Goal: Communication & Community: Connect with others

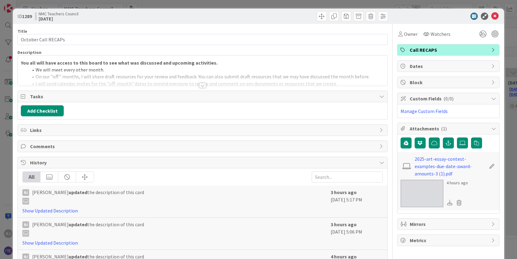
click at [203, 85] on div at bounding box center [202, 85] width 7 height 5
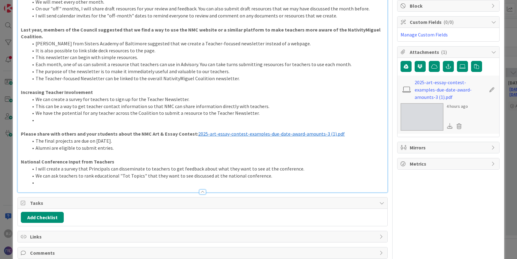
scroll to position [86, 0]
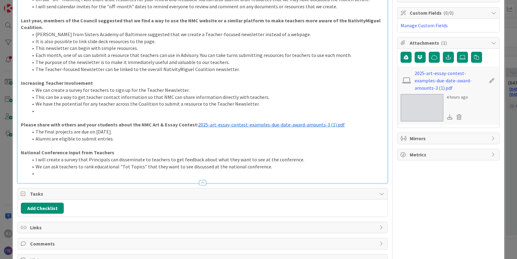
click at [46, 171] on li at bounding box center [206, 173] width 356 height 7
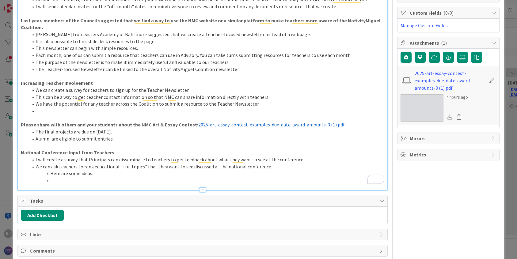
click at [50, 172] on li "Here are some ideas:" at bounding box center [206, 173] width 356 height 7
click at [56, 179] on li "To enrich screen reader interactions, please activate Accessibility in Grammarl…" at bounding box center [206, 180] width 356 height 7
click at [86, 180] on li "2025 Education Insights" at bounding box center [206, 180] width 356 height 7
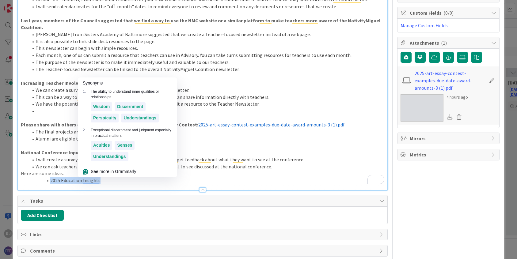
click at [86, 180] on li "2025 Education Insights" at bounding box center [206, 180] width 356 height 7
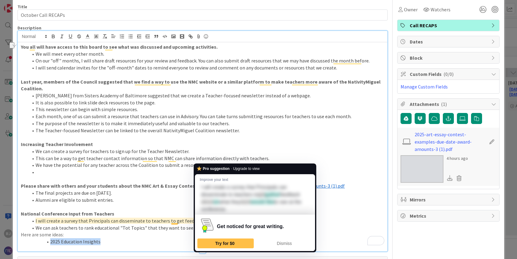
scroll to position [0, 0]
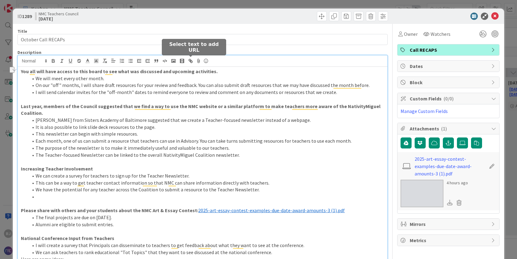
click at [192, 62] on icon "button" at bounding box center [191, 61] width 6 height 6
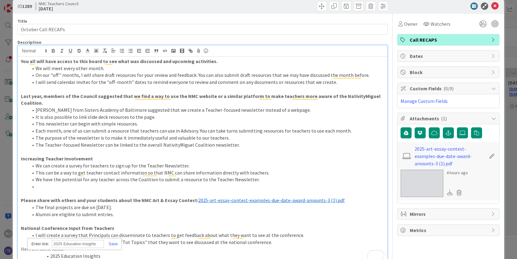
paste input "[URL][DOMAIN_NAME]"
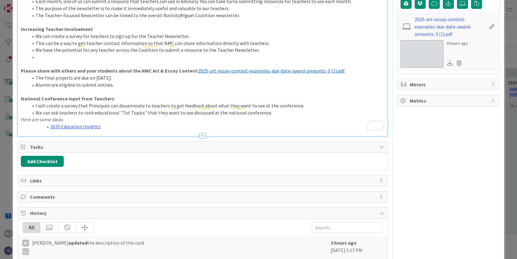
click at [107, 131] on div at bounding box center [202, 133] width 369 height 6
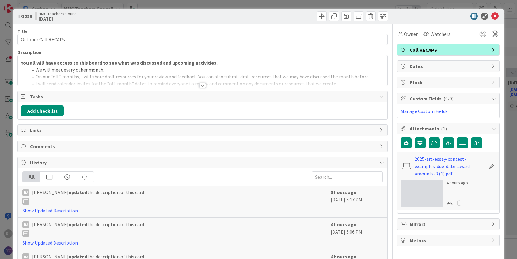
click at [382, 161] on icon at bounding box center [381, 162] width 5 height 5
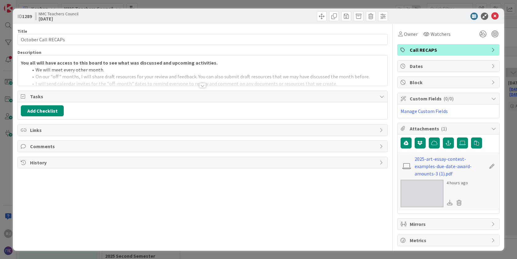
click at [202, 85] on div at bounding box center [202, 85] width 7 height 5
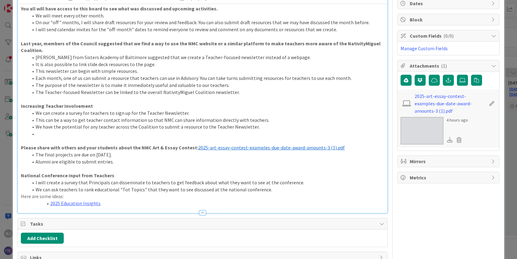
scroll to position [113, 0]
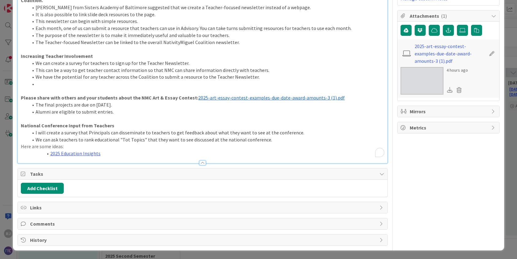
click at [110, 152] on li "2025 Education Insights" at bounding box center [206, 153] width 356 height 7
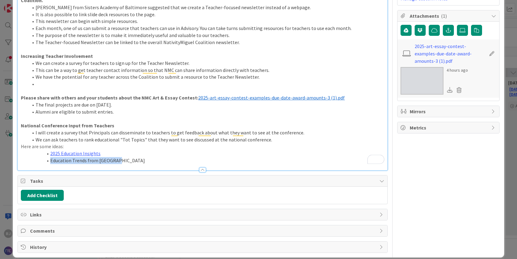
drag, startPoint x: 118, startPoint y: 160, endPoint x: 51, endPoint y: 160, distance: 67.4
click at [51, 160] on li "Education Trends from [GEOGRAPHIC_DATA]" at bounding box center [206, 160] width 356 height 7
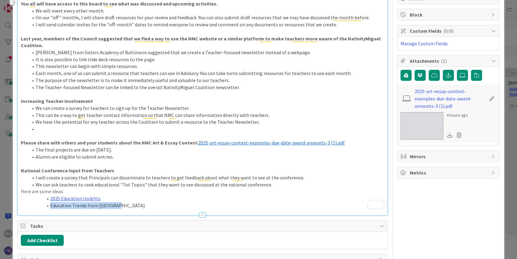
scroll to position [0, 0]
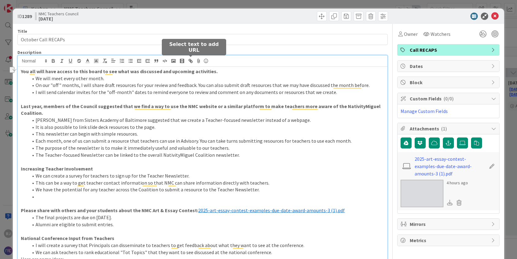
click at [190, 62] on icon "button" at bounding box center [191, 62] width 2 height 2
type input "Education Trends from [GEOGRAPHIC_DATA]"
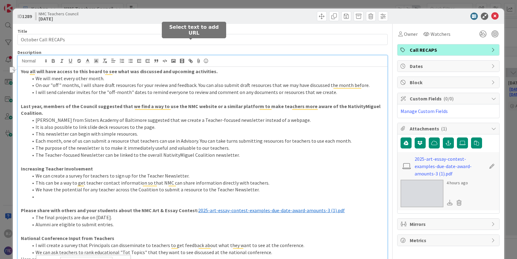
scroll to position [17, 0]
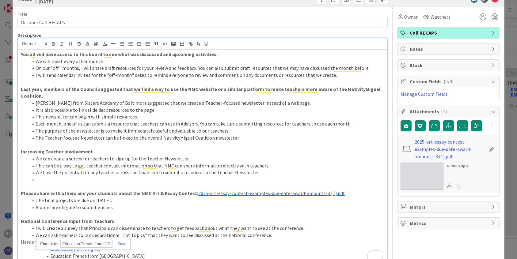
click at [122, 243] on link at bounding box center [119, 244] width 14 height 5
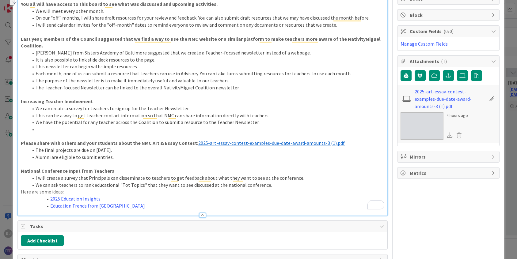
scroll to position [120, 0]
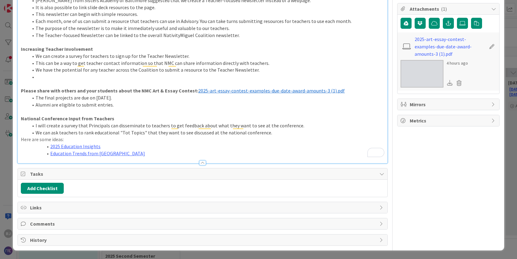
click at [133, 150] on li "Education Trends from [GEOGRAPHIC_DATA]" at bounding box center [206, 153] width 356 height 7
click at [51, 76] on li "To enrich screen reader interactions, please activate Accessibility in Grammarl…" at bounding box center [206, 76] width 356 height 7
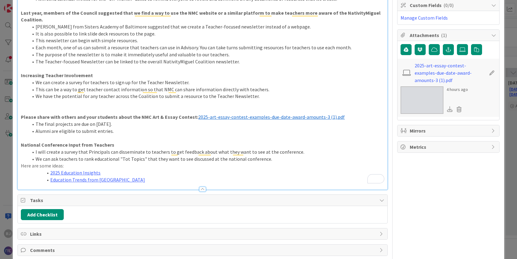
scroll to position [80, 0]
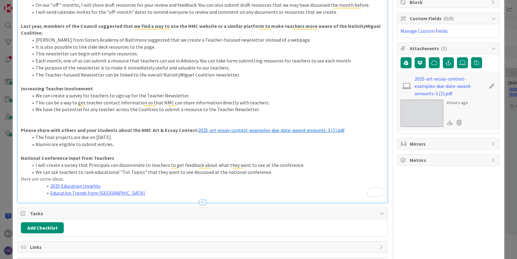
click at [238, 76] on li "The Teacher-focused Newsletter can be linked to the overall NativityMiguel Coal…" at bounding box center [206, 74] width 356 height 7
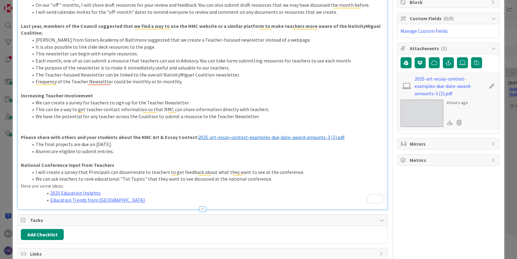
click at [214, 40] on li "[PERSON_NAME] from Sisters Academy of Baltimore suggested that we create a Teac…" at bounding box center [206, 39] width 356 height 7
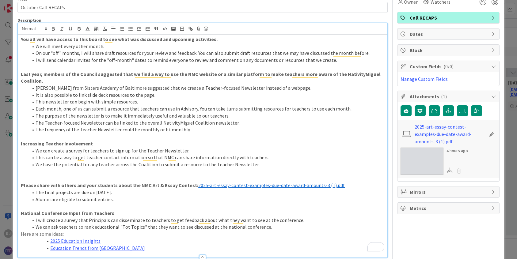
scroll to position [31, 0]
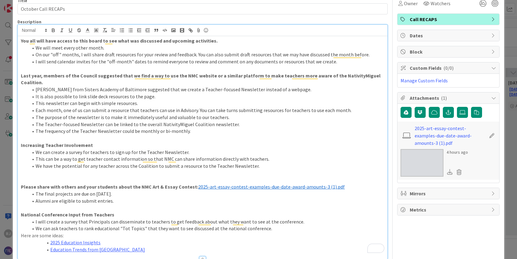
click at [334, 62] on li "I will send calendar invites for the "off-month" dates to remind everyone to re…" at bounding box center [206, 61] width 356 height 7
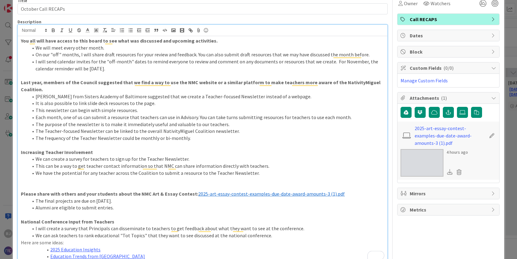
click at [80, 61] on li "I will send calendar invites for the "off-month" dates to remind everyone to re…" at bounding box center [206, 65] width 356 height 14
click at [137, 74] on p "To enrich screen reader interactions, please activate Accessibility in Grammarl…" at bounding box center [202, 75] width 363 height 7
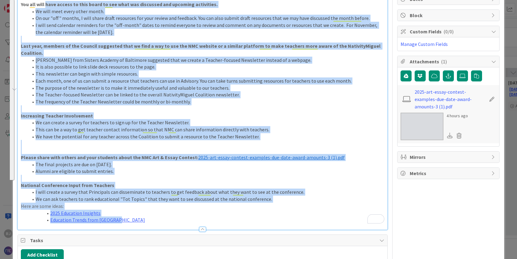
scroll to position [43, 0]
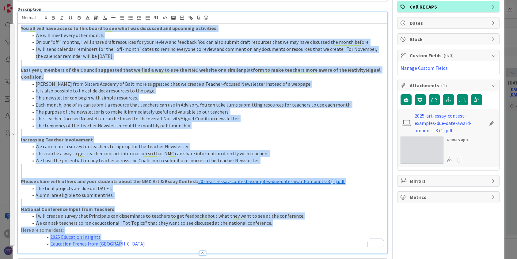
drag, startPoint x: 124, startPoint y: 176, endPoint x: 28, endPoint y: 22, distance: 181.5
click at [28, 22] on div "You all will have access to this board to see what was discussed and upcoming a…" at bounding box center [202, 132] width 369 height 241
copy div "You all will have access to this board to see what was discussed and upcoming a…"
click at [294, 153] on li "This can be a way to get teacher contact information so that NMC can share info…" at bounding box center [206, 153] width 356 height 7
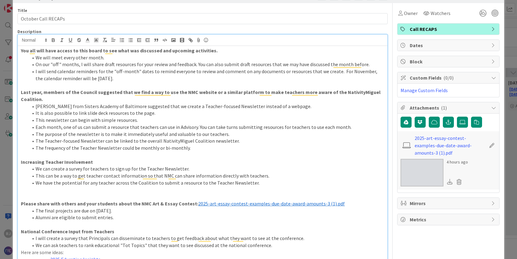
scroll to position [0, 0]
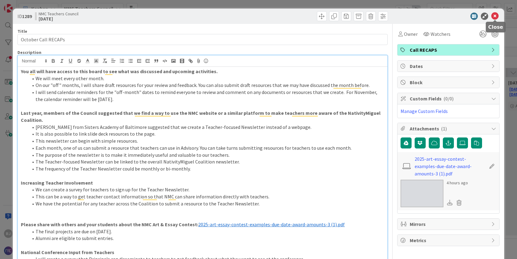
click at [495, 16] on icon at bounding box center [494, 16] width 7 height 7
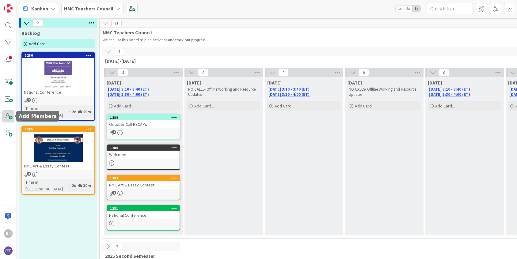
click at [10, 116] on span at bounding box center [8, 116] width 12 height 12
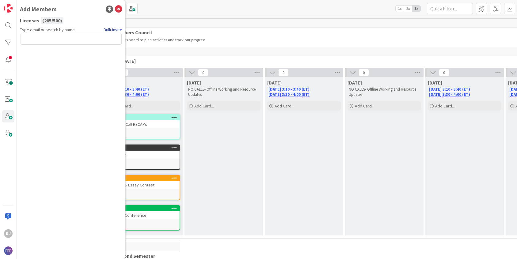
click at [109, 31] on link "Bulk Invite" at bounding box center [113, 30] width 19 height 6
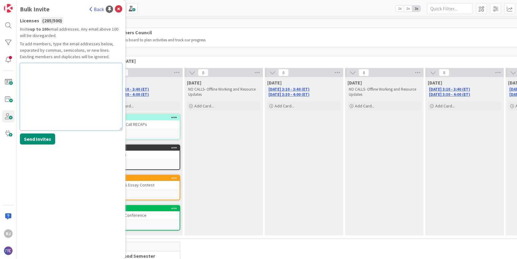
click at [32, 72] on textarea at bounding box center [71, 96] width 102 height 67
paste textarea "[EMAIL_ADDRESS][DOMAIN_NAME] [EMAIL_ADDRESS][DOMAIN_NAME] [PERSON_NAME][EMAIL_A…"
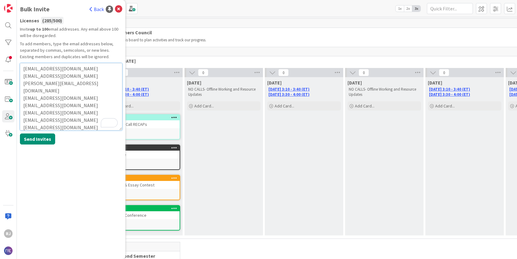
type textarea "[EMAIL_ADDRESS][DOMAIN_NAME] [EMAIL_ADDRESS][DOMAIN_NAME] [PERSON_NAME][EMAIL_A…"
click at [32, 139] on button "Send Invites" at bounding box center [37, 139] width 35 height 11
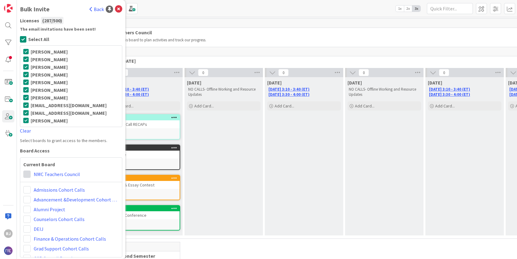
click at [29, 173] on span at bounding box center [26, 174] width 7 height 7
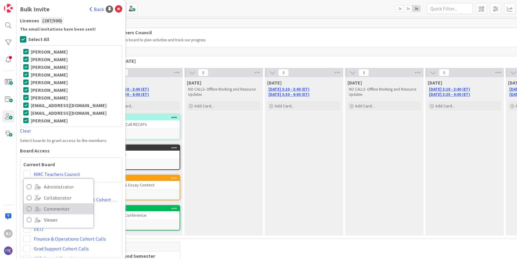
click at [43, 209] on link "Commenter" at bounding box center [59, 208] width 70 height 11
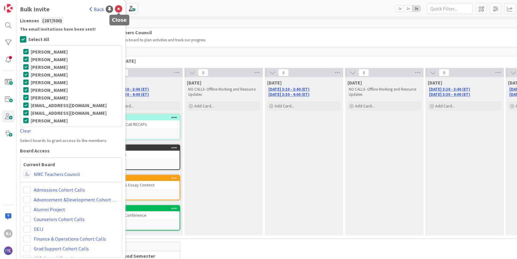
click at [119, 8] on icon at bounding box center [118, 9] width 7 height 7
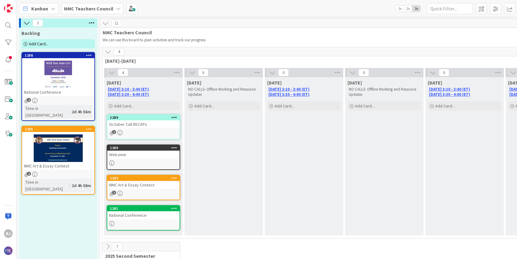
click at [80, 6] on b "NMC Teachers Council" at bounding box center [88, 9] width 49 height 6
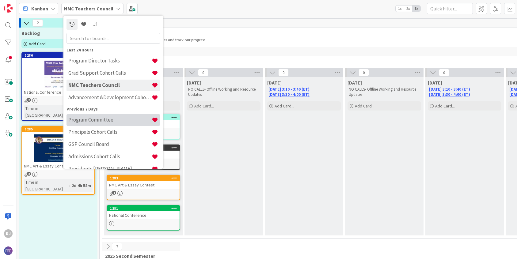
click at [87, 123] on div "Program Committee" at bounding box center [112, 120] width 93 height 12
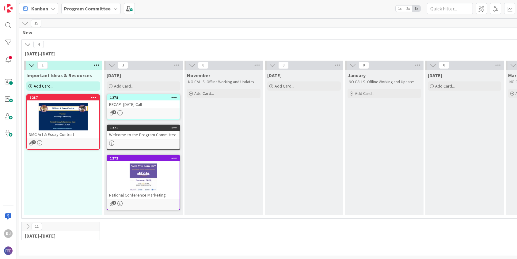
click at [147, 108] on div "1278 RECAP- [DATE] Call 1" at bounding box center [143, 106] width 73 height 25
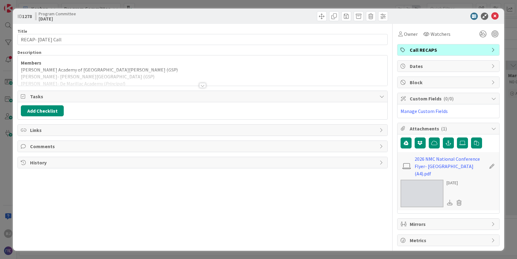
click at [202, 86] on div at bounding box center [202, 85] width 7 height 5
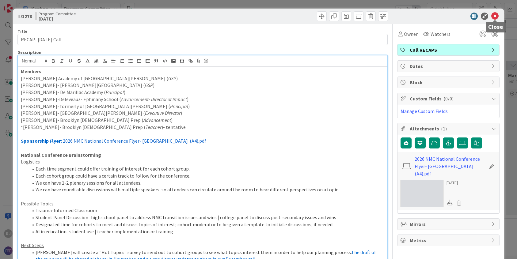
click at [496, 13] on icon at bounding box center [494, 16] width 7 height 7
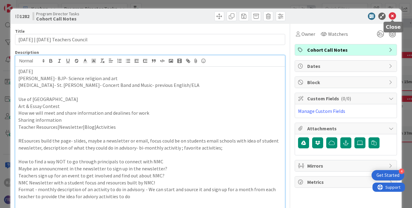
click at [394, 16] on icon at bounding box center [392, 16] width 7 height 7
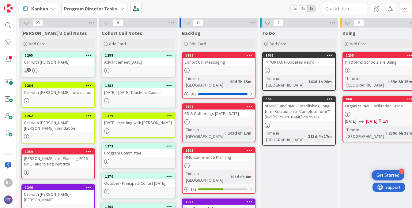
click at [135, 124] on div "10-6-25- Meeting with Danny" at bounding box center [138, 123] width 72 height 8
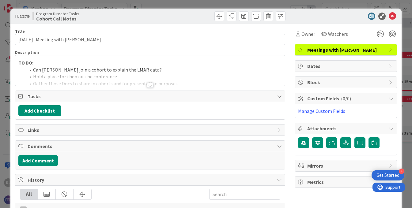
click at [150, 85] on div at bounding box center [150, 85] width 7 height 5
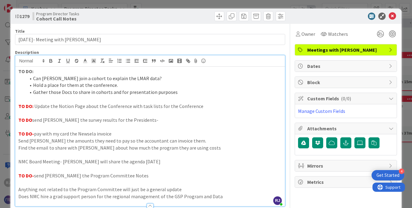
click at [154, 108] on p "TO DO: Update the Notion Page about the Conference with task lists for the Conf…" at bounding box center [150, 106] width 264 height 7
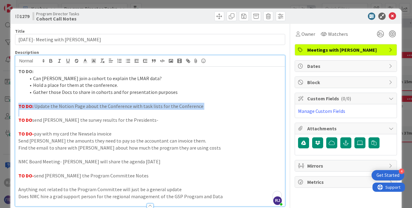
click at [154, 108] on p "TO DO: Update the Notion Page about the Conference with task lists for the Conf…" at bounding box center [150, 106] width 264 height 7
click at [78, 61] on line "button" at bounding box center [76, 61] width 4 height 0
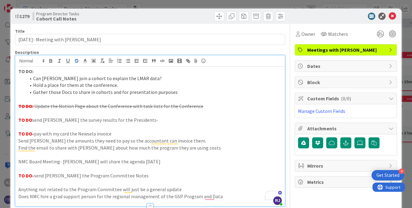
click at [124, 121] on p "TO DO send Danny the survey results for the Presidents-" at bounding box center [150, 120] width 264 height 7
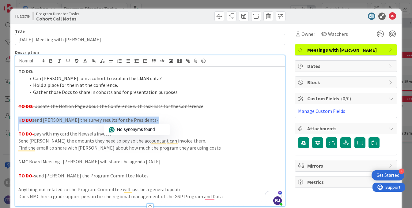
click at [124, 121] on p "TO DO send Danny the survey results for the Presidents-" at bounding box center [150, 120] width 264 height 7
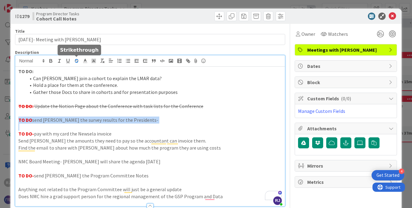
click at [77, 61] on line "button" at bounding box center [76, 61] width 4 height 0
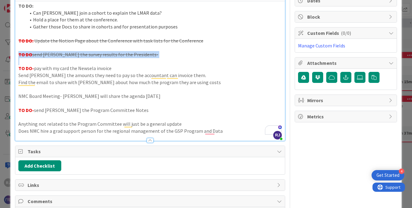
scroll to position [66, 0]
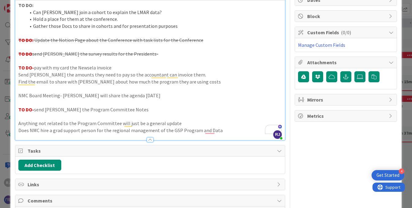
click at [125, 75] on p "Send Danny the amounts they need to pay so the accountant can invoice them." at bounding box center [150, 74] width 264 height 7
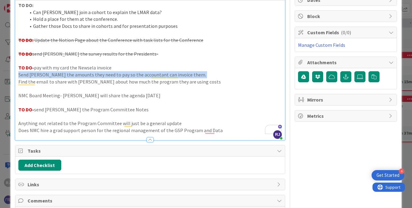
click at [125, 75] on p "Send Danny the amounts they need to pay so the accountant can invoice them." at bounding box center [150, 74] width 264 height 7
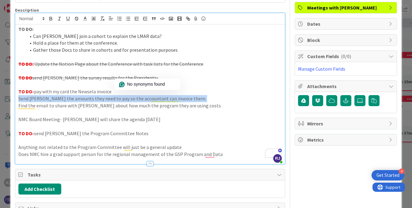
scroll to position [41, 0]
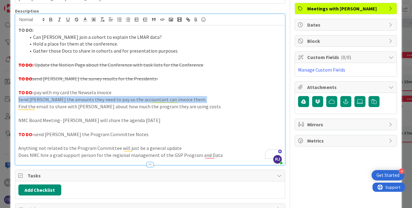
click at [191, 99] on p "Send Danny the amounts they need to pay so the accountant can invoice them." at bounding box center [150, 99] width 264 height 7
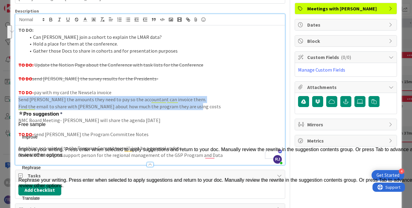
drag, startPoint x: 194, startPoint y: 108, endPoint x: 14, endPoint y: 97, distance: 180.4
click at [14, 97] on div "ID 1279 Program Director Tasks Cohort Call Notes Title 27 / 128 10-6-25- Meetin…" at bounding box center [206, 104] width 412 height 208
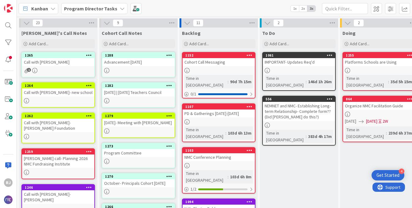
click at [135, 125] on div "10-6-25- Meeting with Danny" at bounding box center [138, 123] width 72 height 8
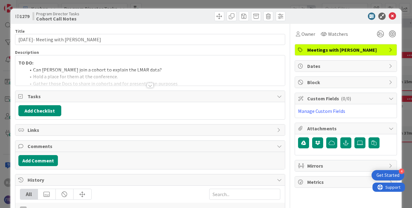
click at [150, 84] on div at bounding box center [150, 85] width 7 height 5
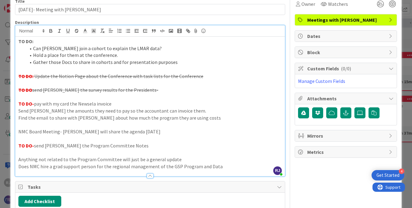
scroll to position [39, 0]
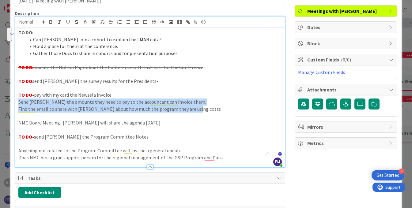
drag, startPoint x: 193, startPoint y: 110, endPoint x: 18, endPoint y: 100, distance: 175.1
click at [18, 100] on div "TO DO: Can Monique join a cohort to explain the LMAR data? Hold a place for the…" at bounding box center [150, 98] width 270 height 140
click at [77, 23] on icon "button" at bounding box center [76, 23] width 3 height 2
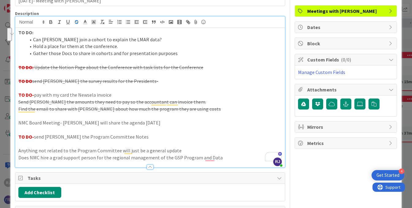
click at [115, 148] on p "Anything not related to the Program Committee will just be a general update" at bounding box center [150, 150] width 264 height 7
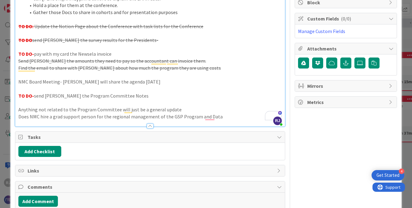
scroll to position [85, 0]
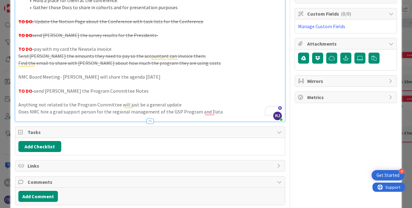
click at [105, 93] on p "TO DO- send Danny the Program Committee Notes" at bounding box center [150, 91] width 264 height 7
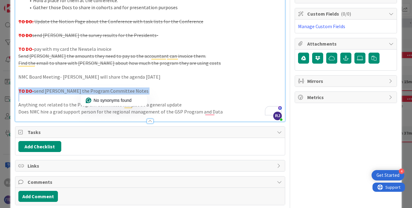
click at [105, 93] on p "TO DO- send Danny the Program Committee Notes" at bounding box center [150, 91] width 264 height 7
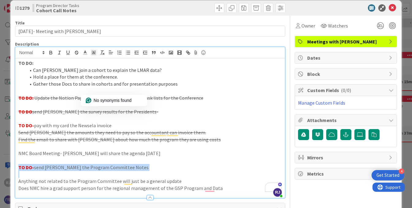
scroll to position [0, 0]
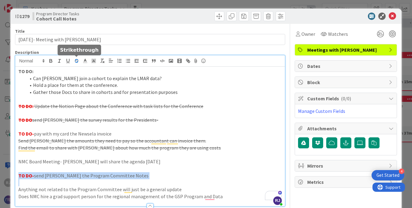
click at [74, 60] on icon "button" at bounding box center [77, 61] width 6 height 6
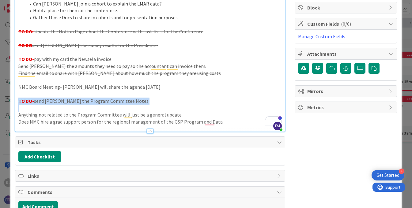
scroll to position [76, 0]
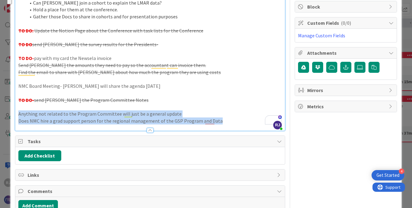
drag, startPoint x: 218, startPoint y: 121, endPoint x: 19, endPoint y: 114, distance: 199.8
click at [19, 114] on div "TO DO: Can Monique join a cohort to explain the LMAR data? Hold a place for the…" at bounding box center [150, 61] width 270 height 140
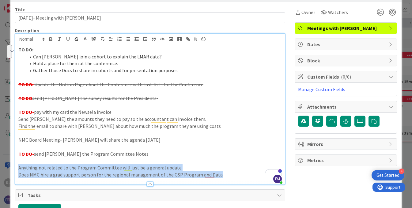
scroll to position [21, 0]
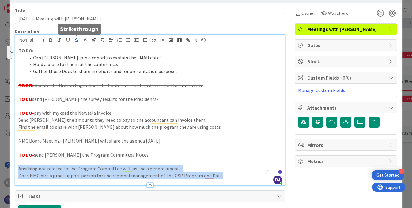
click at [76, 40] on line "button" at bounding box center [76, 40] width 4 height 0
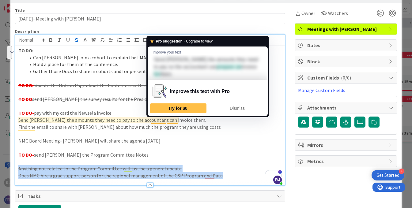
click at [155, 118] on s "Send Danny the amounts they need to pay so the accountant can invoice them." at bounding box center [112, 120] width 188 height 6
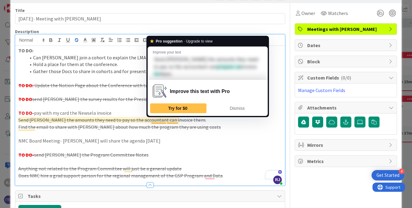
click at [168, 149] on p "To enrich screen reader interactions, please activate Accessibility in Grammarl…" at bounding box center [150, 148] width 264 height 7
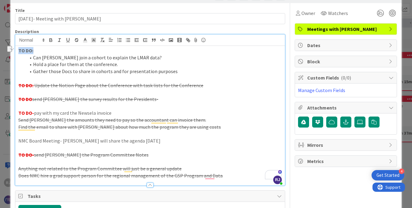
drag, startPoint x: 36, startPoint y: 49, endPoint x: 17, endPoint y: 49, distance: 18.4
click at [17, 49] on div "TO DO: Can Monique join a cohort to explain the LMAR data? Hold a place for the…" at bounding box center [150, 116] width 270 height 140
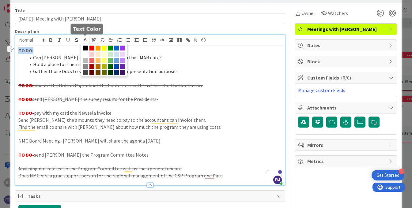
click at [87, 40] on icon at bounding box center [85, 40] width 6 height 6
click at [92, 46] on span at bounding box center [91, 48] width 5 height 5
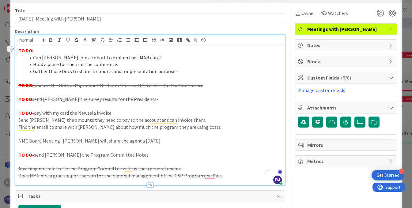
click at [159, 75] on li "Gather those Docs to share in cohorts and for presentation purposes" at bounding box center [154, 71] width 256 height 7
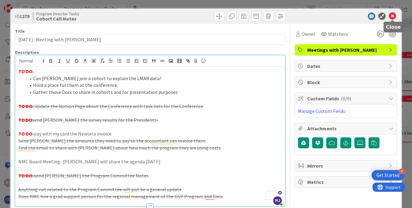
click at [393, 17] on icon at bounding box center [392, 16] width 7 height 7
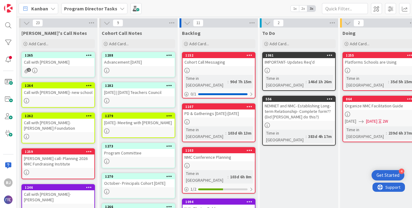
click at [138, 159] on div at bounding box center [138, 161] width 72 height 5
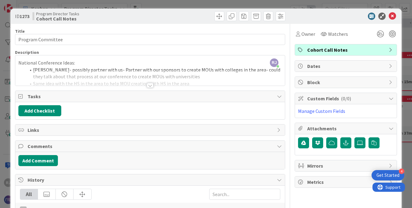
click at [152, 85] on div at bounding box center [150, 85] width 7 height 5
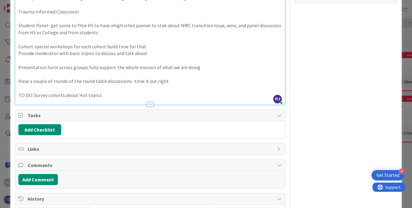
scroll to position [189, 0]
